Goal: Task Accomplishment & Management: Manage account settings

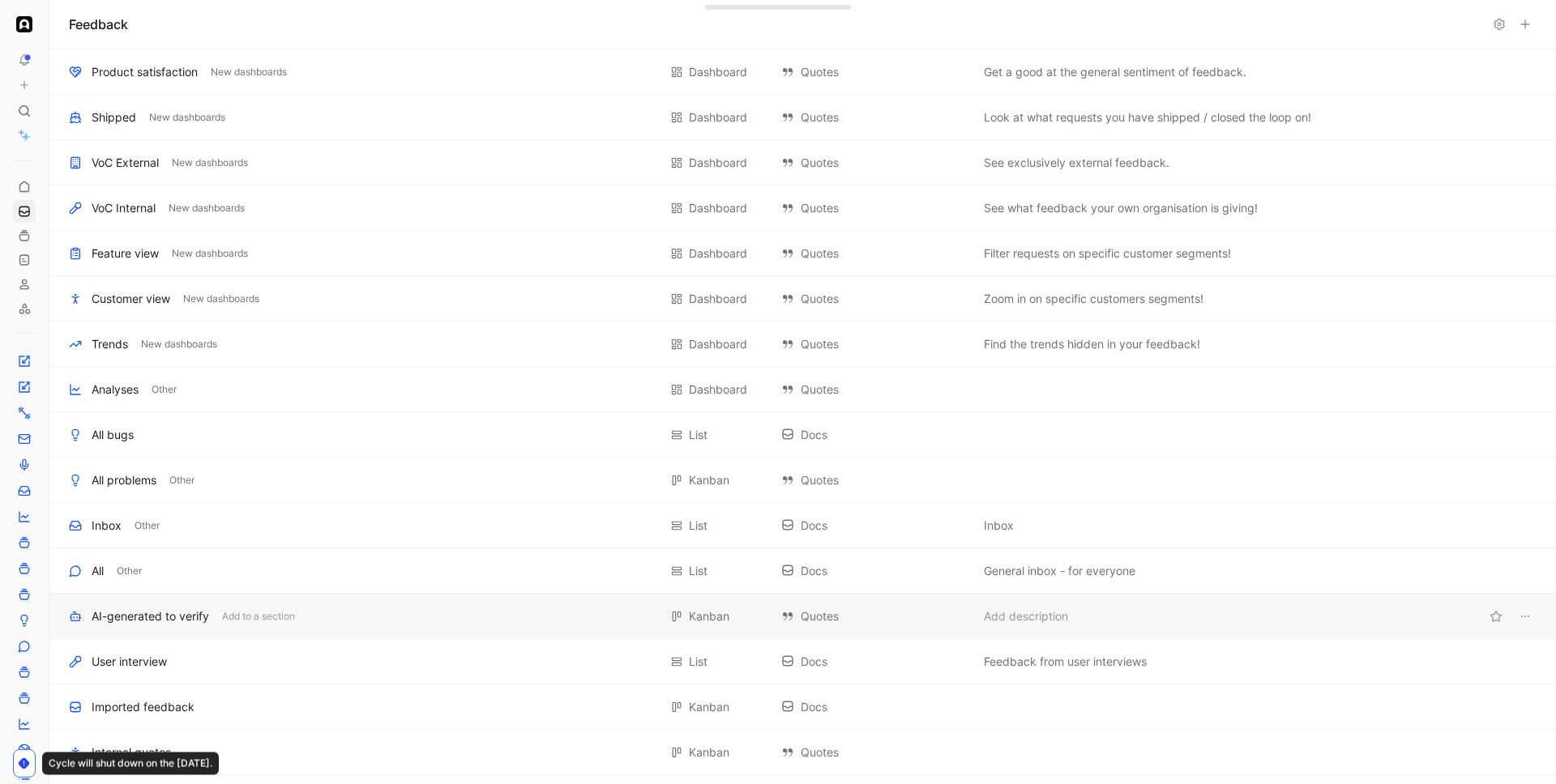
scroll to position [487, 0]
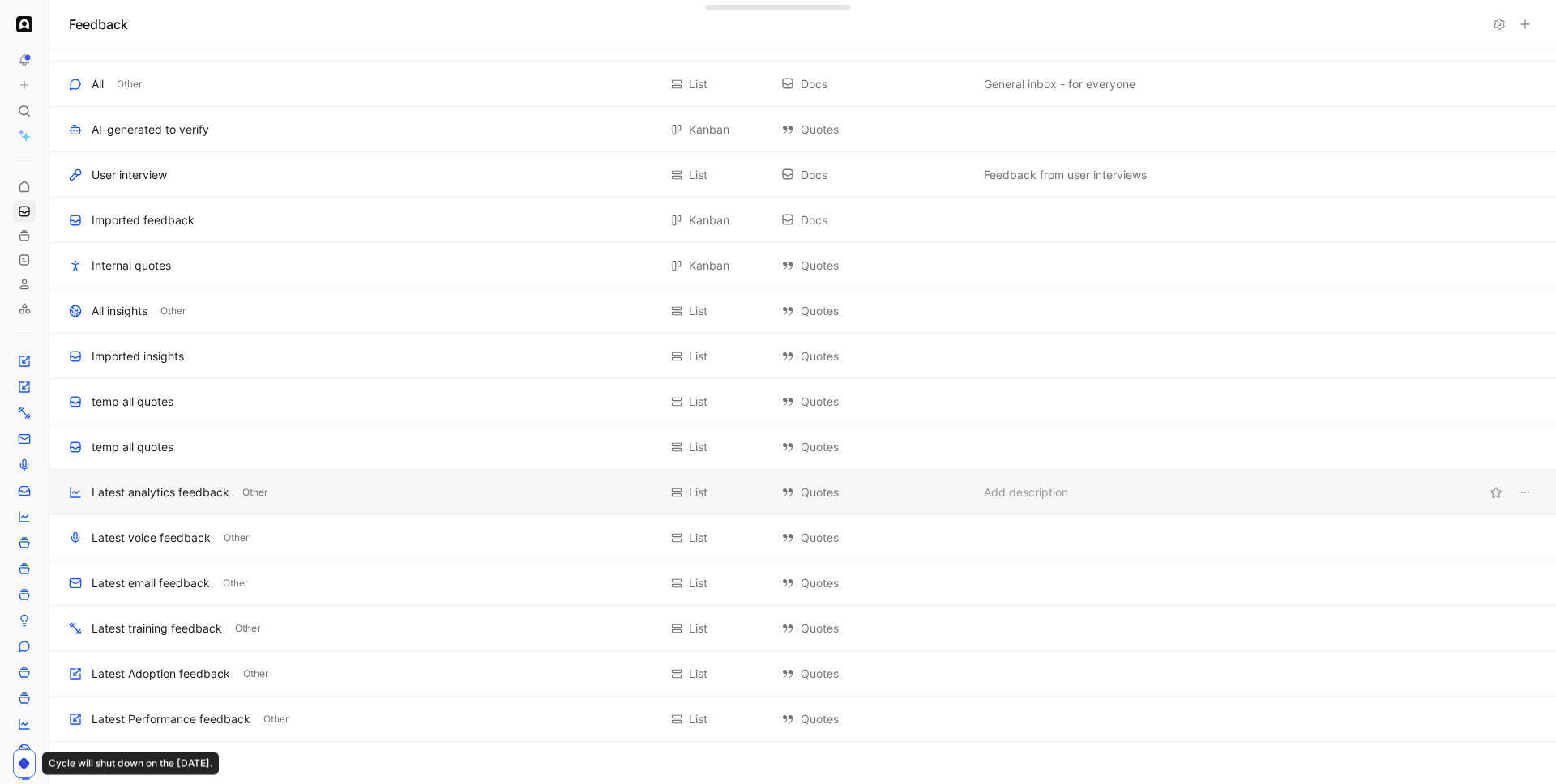
click at [165, 499] on div "Latest analytics feedback" at bounding box center [160, 492] width 138 height 19
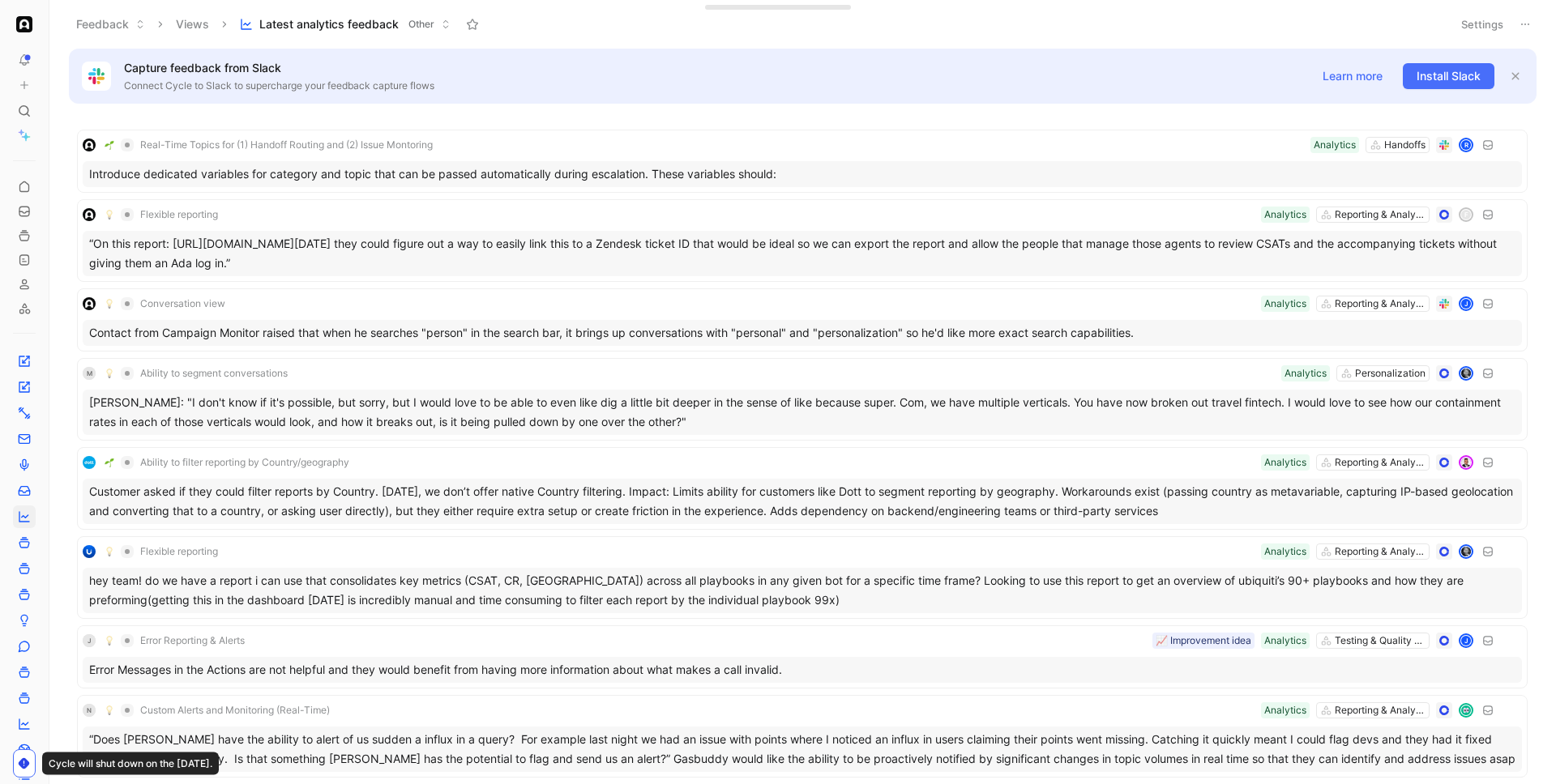
click at [1527, 18] on icon at bounding box center [1525, 25] width 13 height 13
click at [1440, 55] on span "Duplicate" at bounding box center [1432, 58] width 50 height 13
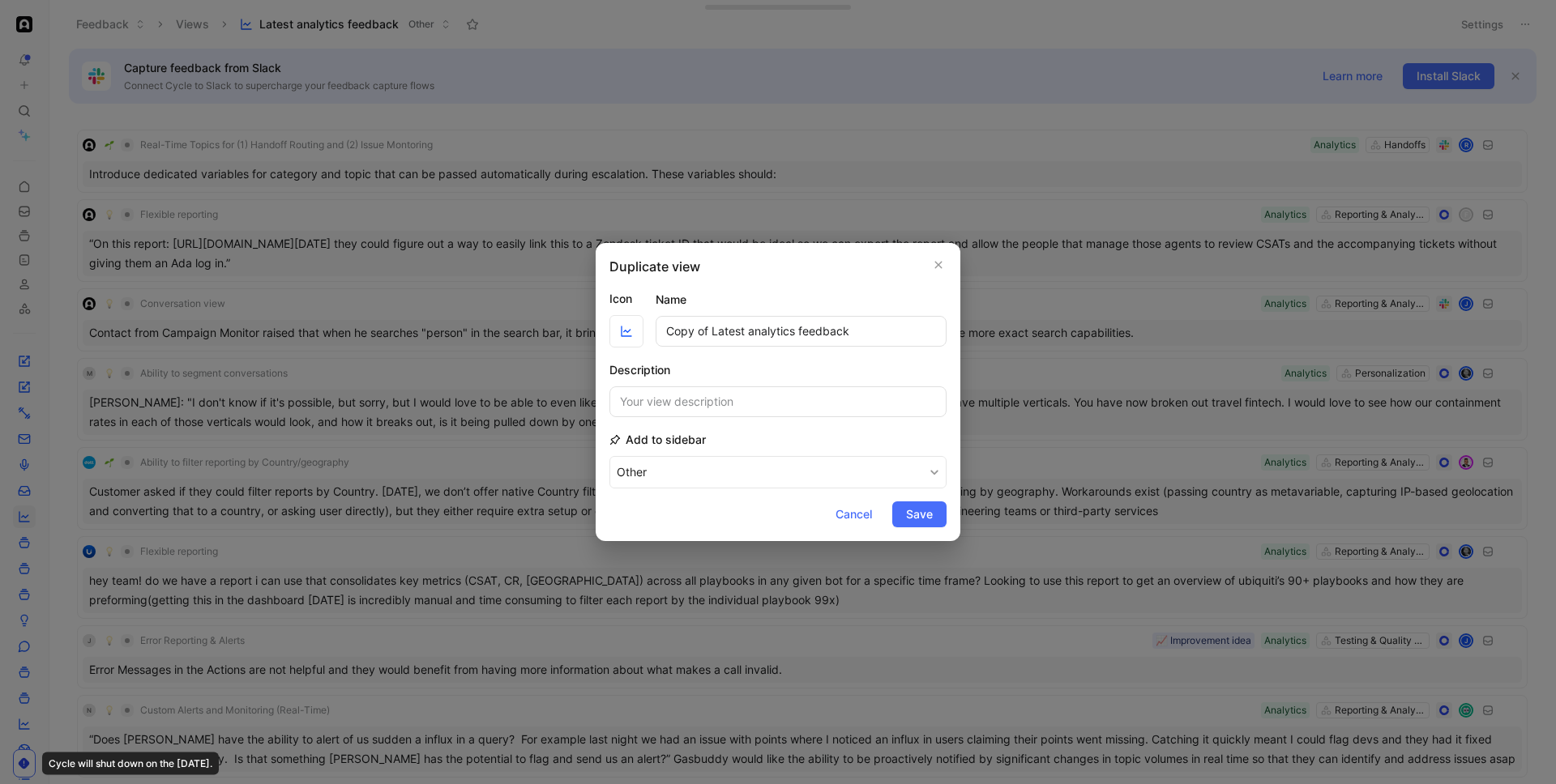
drag, startPoint x: 710, startPoint y: 334, endPoint x: 609, endPoint y: 331, distance: 101.0
click at [609, 331] on div "Duplicate view Icon Name Copy of Latest analytics feedback Description Add to s…" at bounding box center [778, 392] width 365 height 298
drag, startPoint x: 705, startPoint y: 334, endPoint x: 754, endPoint y: 333, distance: 49.0
click at [754, 333] on input "Latest analytics feedback" at bounding box center [801, 331] width 291 height 31
click at [773, 334] on input "Latest feedback" at bounding box center [801, 331] width 291 height 31
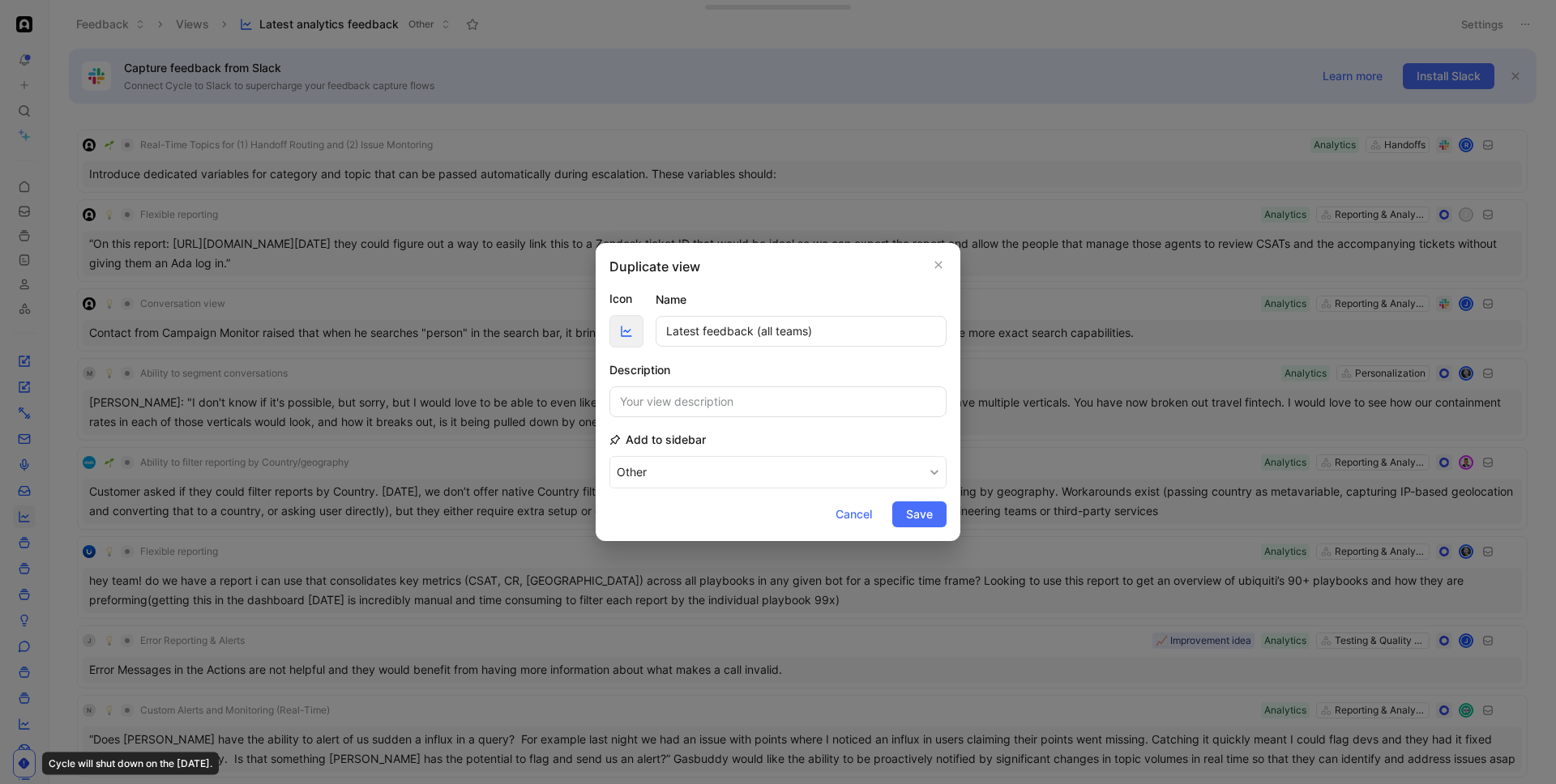
type input "Latest feedback (all teams)"
click at [615, 335] on span "button" at bounding box center [626, 332] width 26 height 13
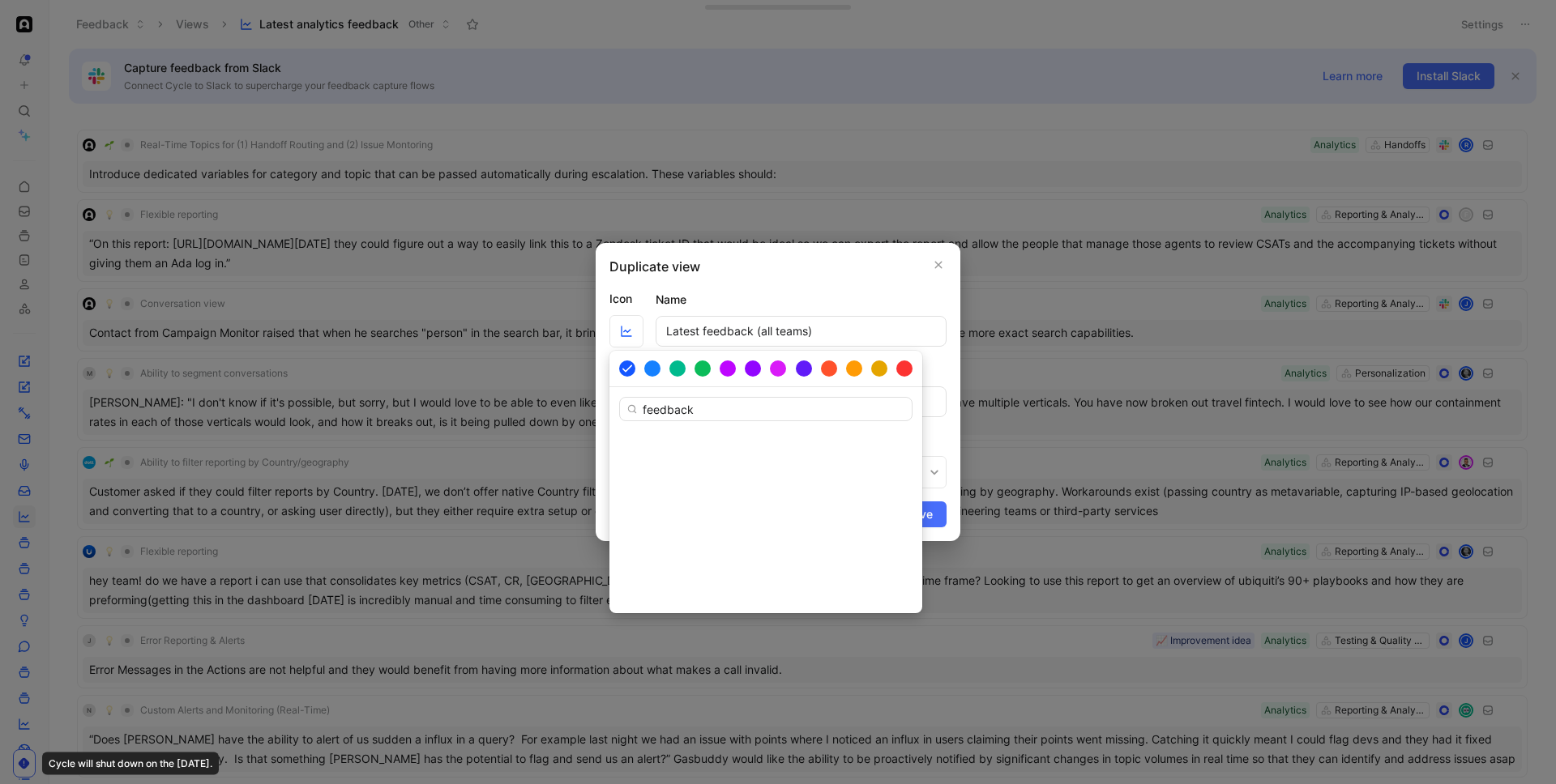
click at [685, 414] on input "feedback" at bounding box center [766, 409] width 294 height 24
type input "c"
type input "star"
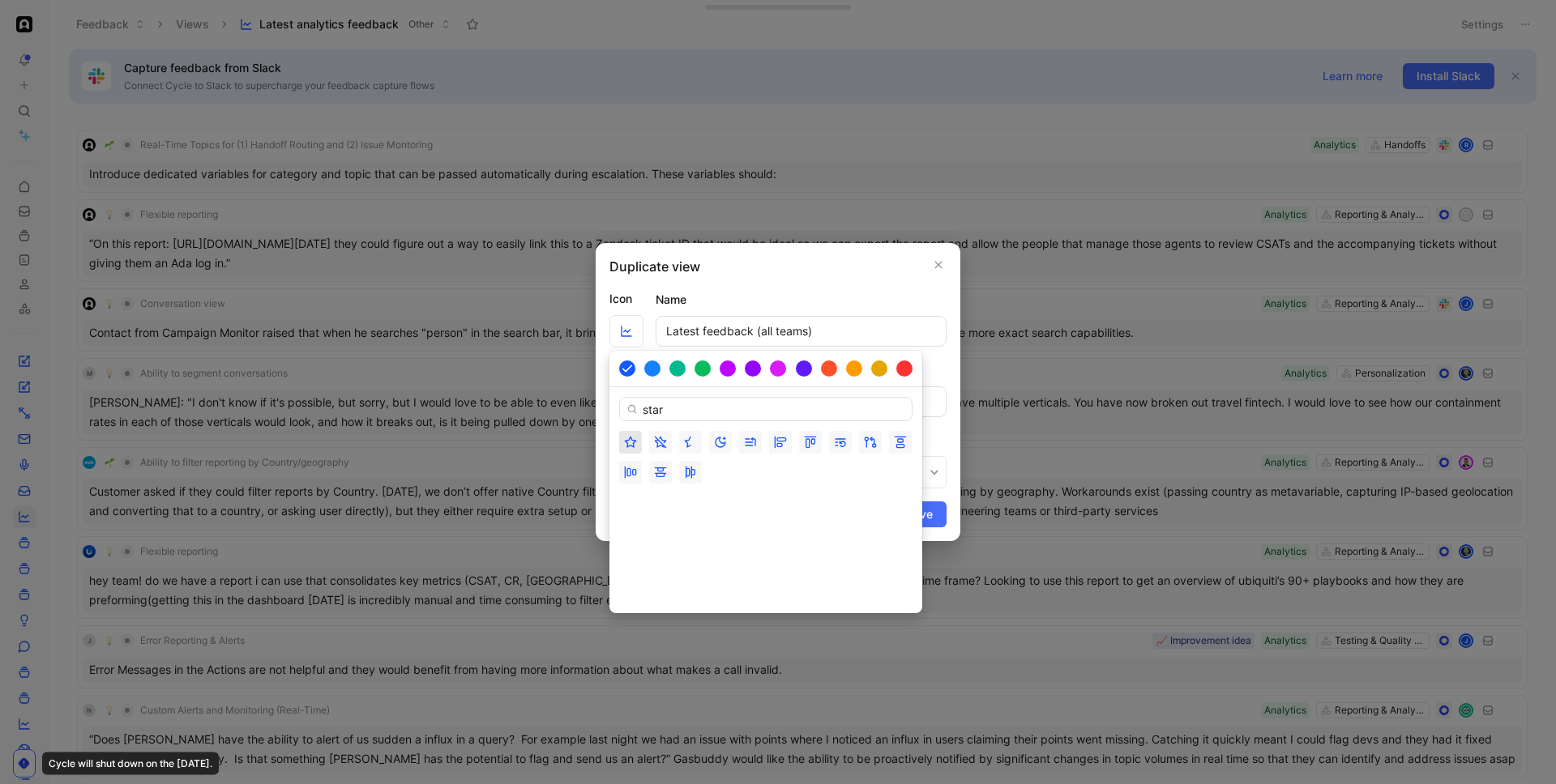
click at [640, 446] on button "button" at bounding box center [631, 442] width 23 height 23
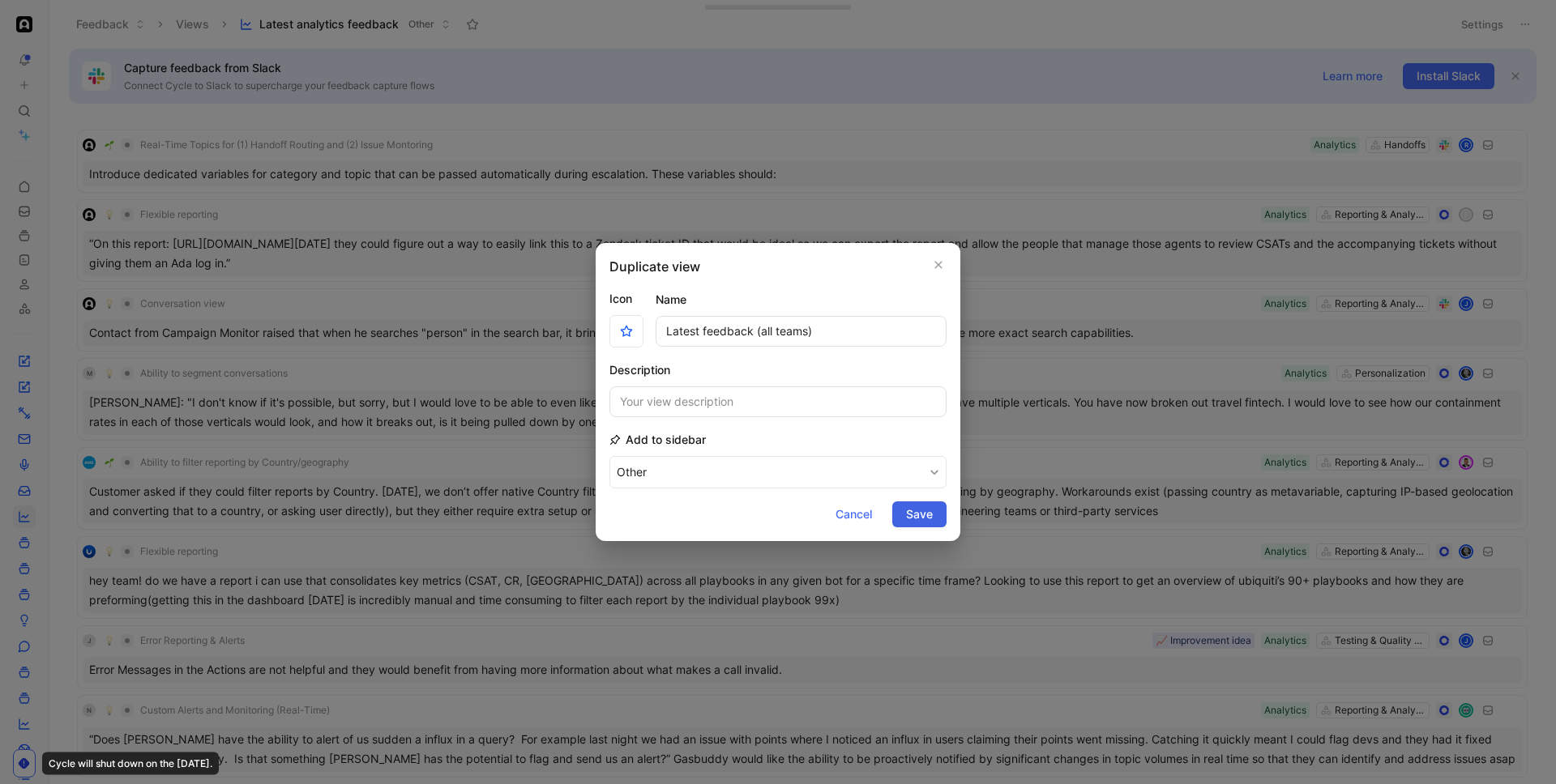
click at [924, 511] on span "Save" at bounding box center [920, 514] width 27 height 19
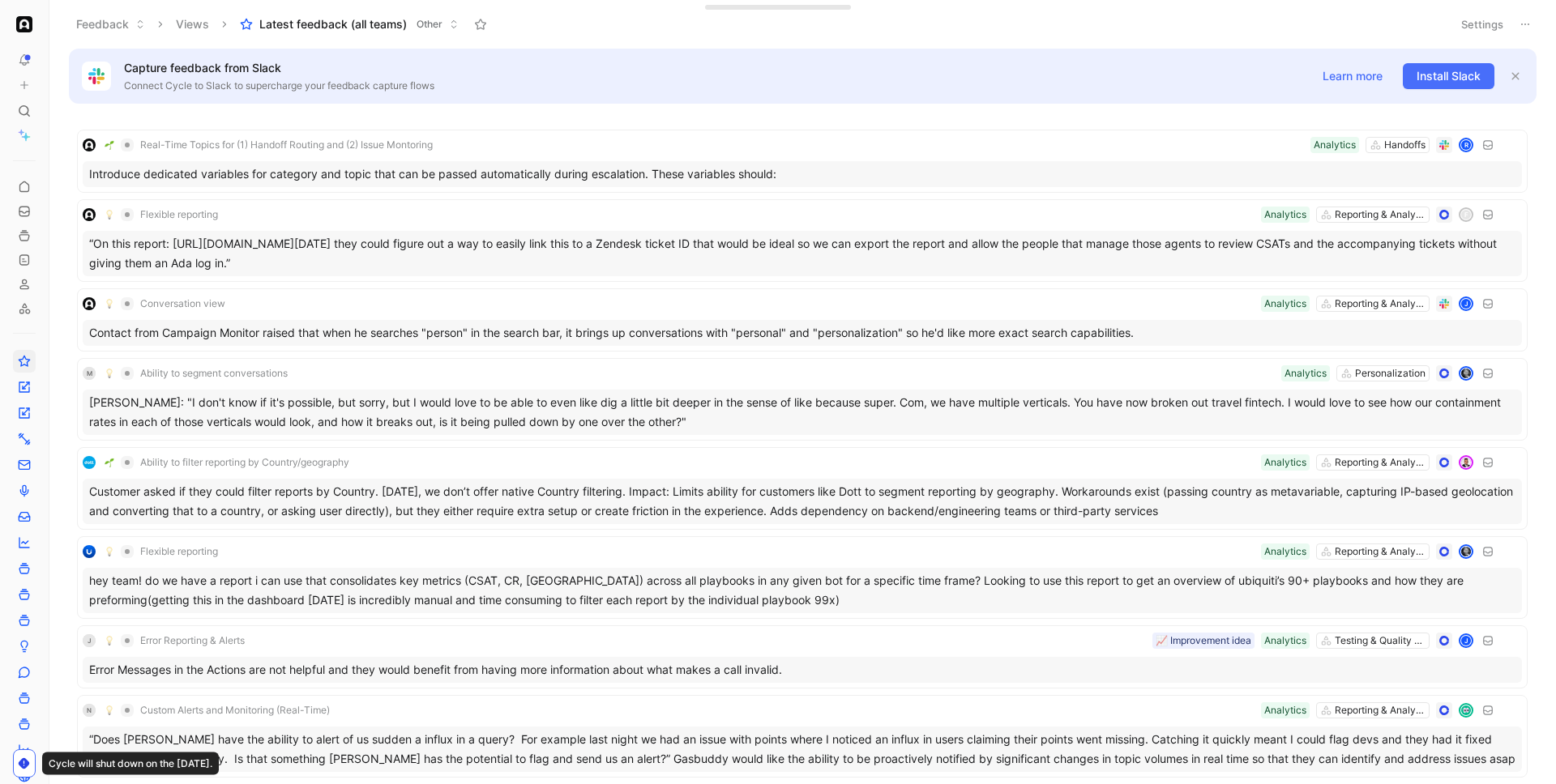
click at [1475, 32] on button "Settings" at bounding box center [1482, 25] width 57 height 23
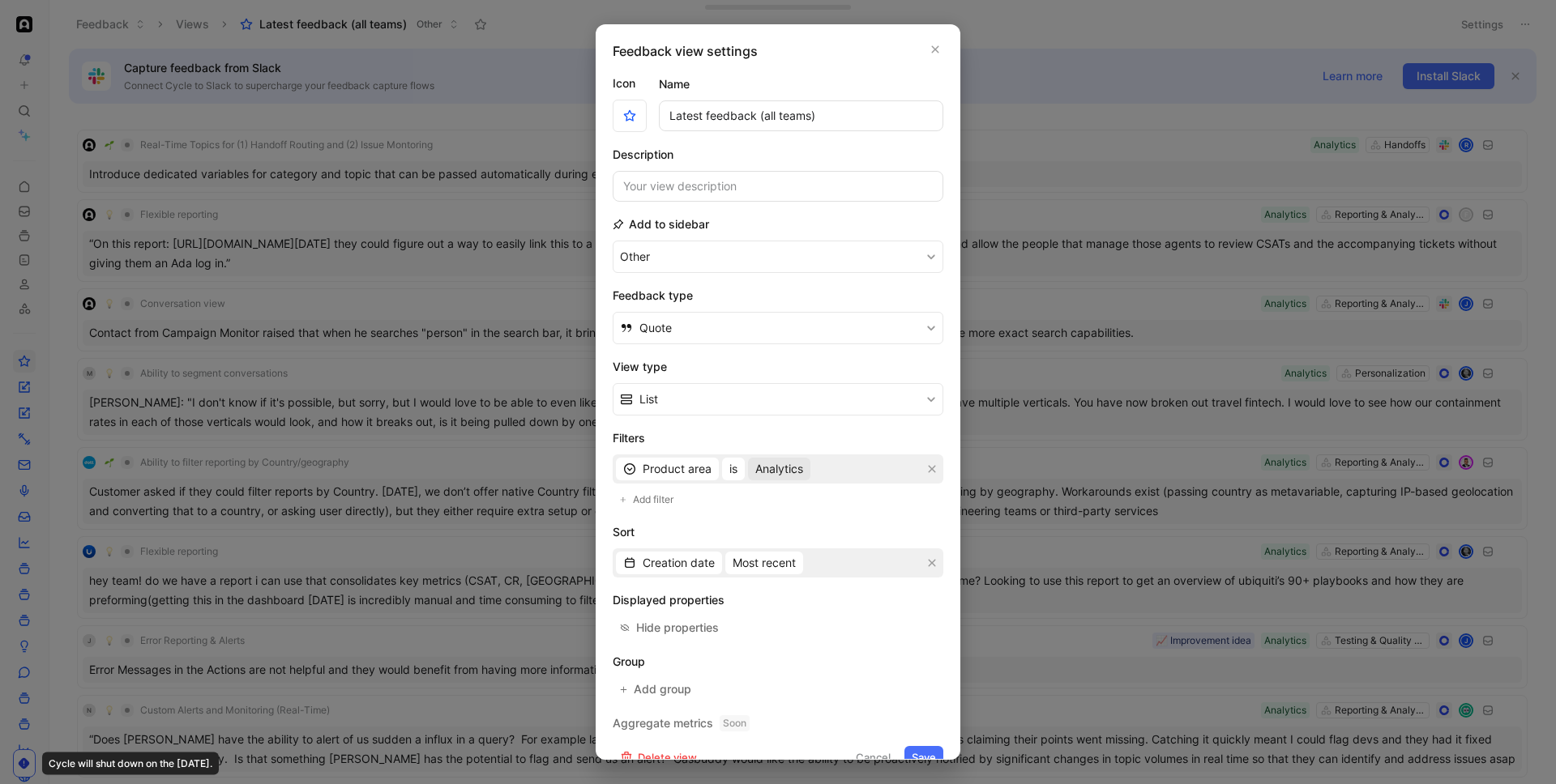
click at [790, 470] on span "Analytics" at bounding box center [779, 469] width 48 height 19
click at [928, 465] on icon "button" at bounding box center [932, 469] width 8 height 8
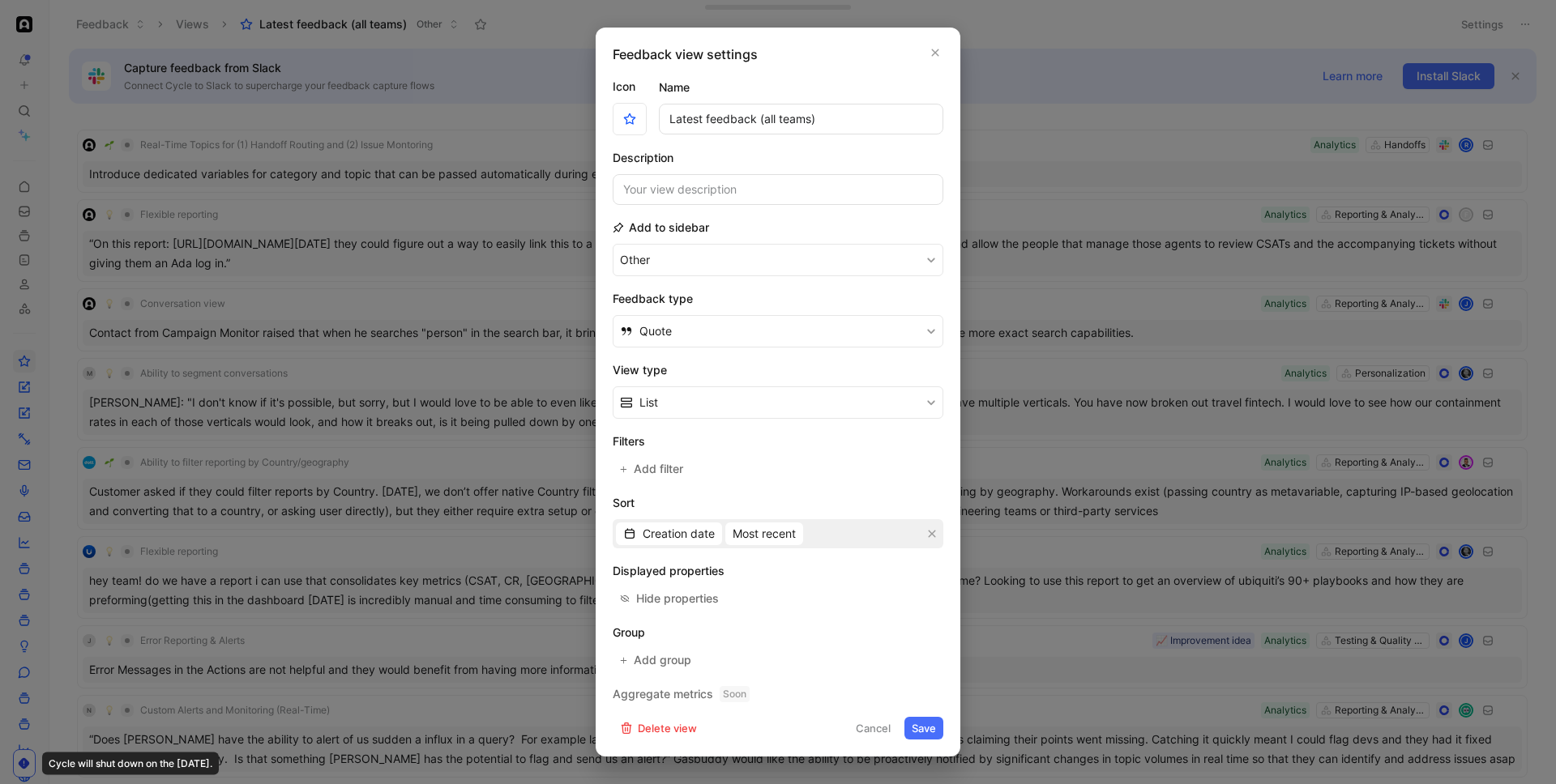
click at [929, 719] on button "Save" at bounding box center [923, 728] width 39 height 23
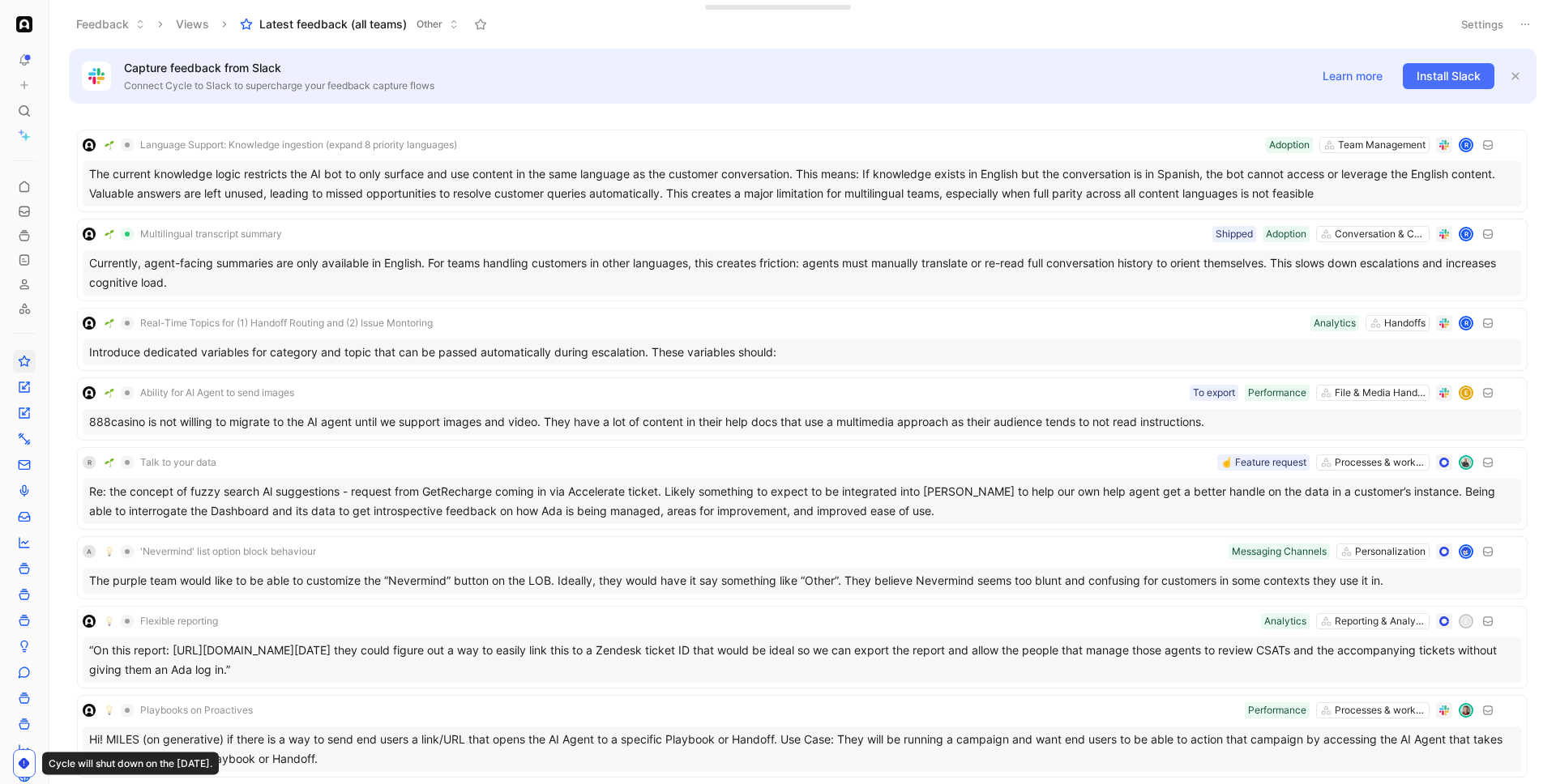
click at [1530, 21] on icon at bounding box center [1525, 25] width 13 height 13
click at [1466, 83] on span "Export in CSV" at bounding box center [1444, 83] width 73 height 13
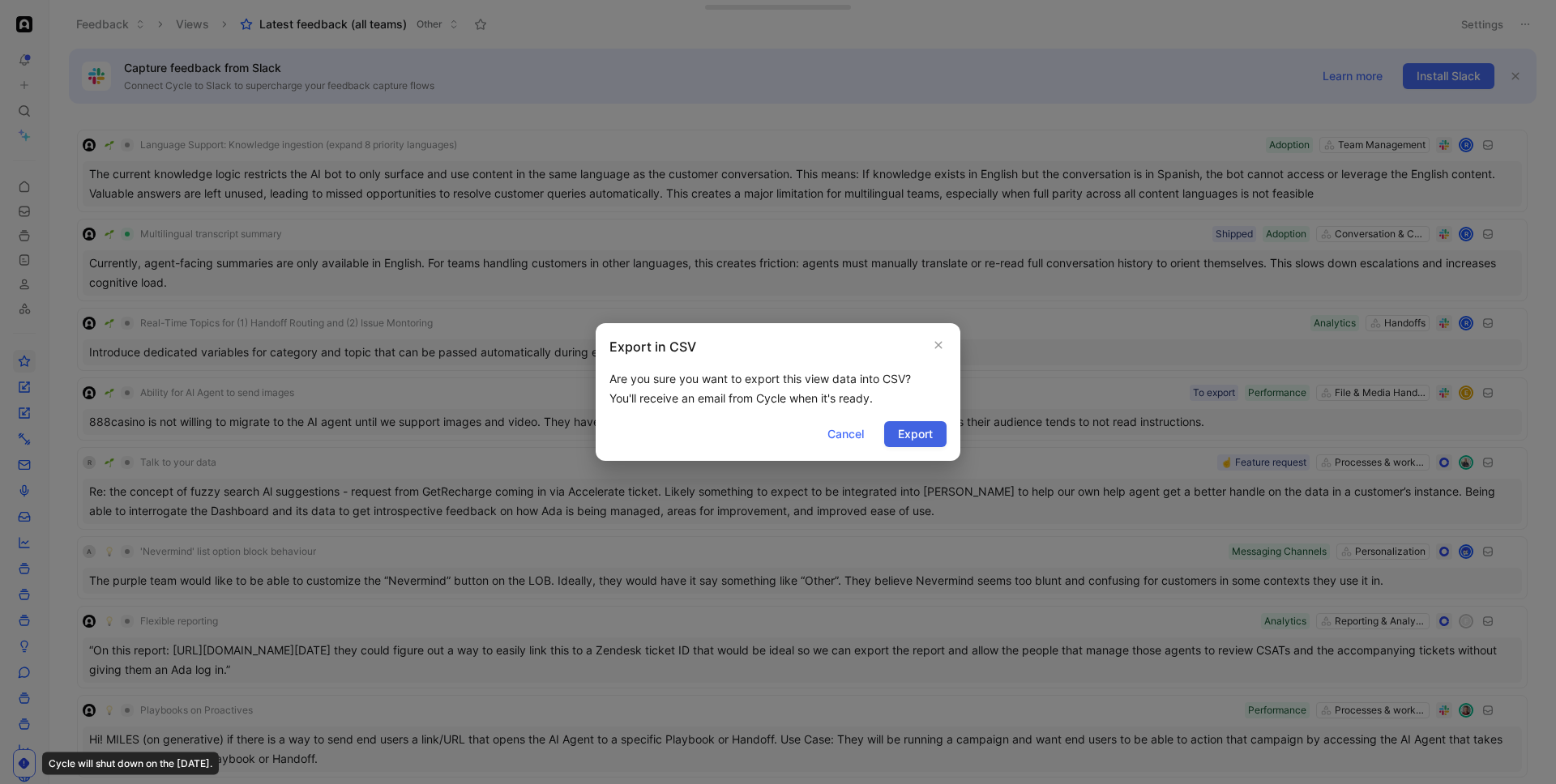
click at [921, 442] on span "Export" at bounding box center [915, 434] width 35 height 19
